Goal: Book appointment/travel/reservation

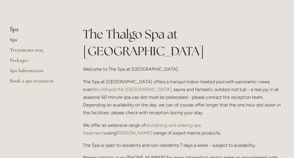
scroll to position [123, 0]
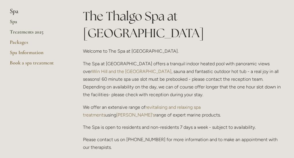
click at [32, 35] on link "Treatments 2025" at bounding box center [37, 34] width 55 height 10
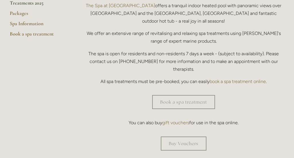
scroll to position [154, 0]
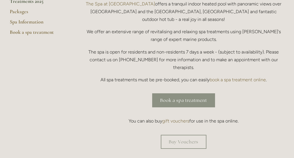
click at [185, 94] on link "Book a spa treatment" at bounding box center [183, 101] width 63 height 14
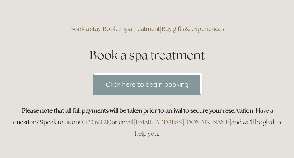
scroll to position [36, 0]
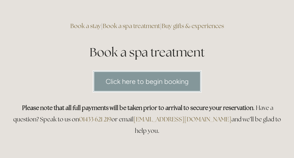
click at [150, 86] on link "Click here to begin booking" at bounding box center [147, 82] width 109 height 22
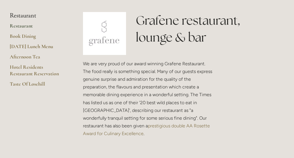
scroll to position [108, 0]
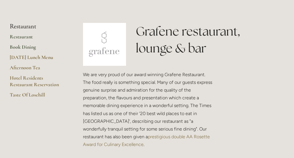
click at [23, 47] on link "Book Dining" at bounding box center [37, 49] width 55 height 10
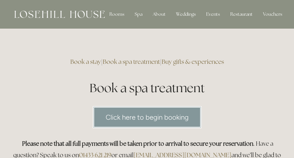
scroll to position [36, 0]
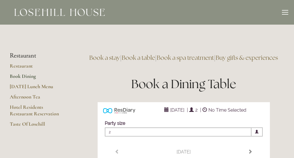
type input "Any Area"
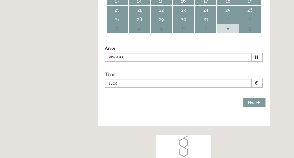
scroll to position [187, 0]
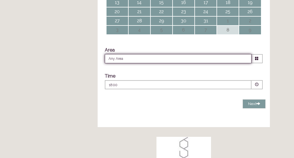
click at [123, 63] on input "Any Area" at bounding box center [178, 58] width 147 height 9
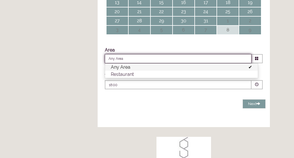
click at [123, 63] on input "Any Area" at bounding box center [178, 58] width 147 height 9
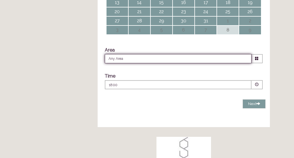
click at [123, 63] on input "Any Area" at bounding box center [178, 58] width 147 height 9
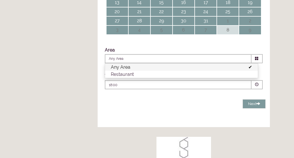
click at [134, 71] on li "Any Area" at bounding box center [181, 67] width 153 height 7
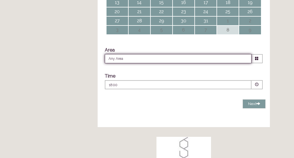
click at [125, 63] on input "Any Area" at bounding box center [178, 58] width 147 height 9
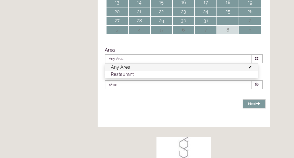
click at [129, 71] on li "Any Area" at bounding box center [181, 67] width 153 height 7
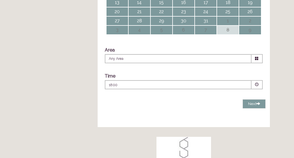
click at [116, 88] on p "18:00" at bounding box center [161, 85] width 104 height 5
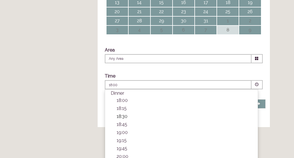
click at [123, 119] on p "18:30" at bounding box center [185, 116] width 136 height 5
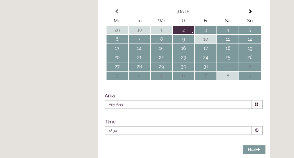
scroll to position [137, 0]
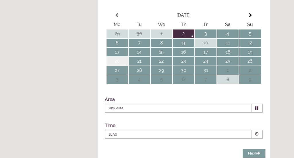
click at [121, 66] on td "20" at bounding box center [118, 61] width 22 height 9
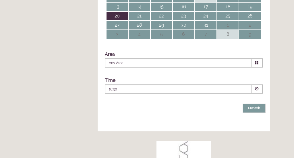
scroll to position [185, 0]
